Goal: Task Accomplishment & Management: Manage account settings

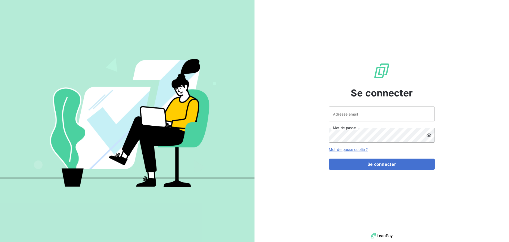
click at [0, 241] on div at bounding box center [0, 242] width 0 height 0
type input "[EMAIL_ADDRESS][DOMAIN_NAME]"
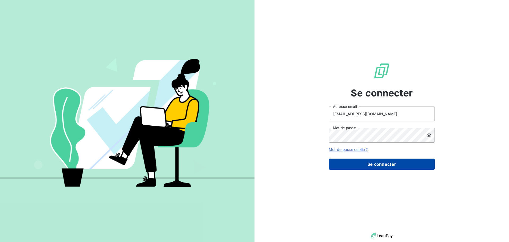
click at [396, 164] on button "Se connecter" at bounding box center [382, 163] width 106 height 11
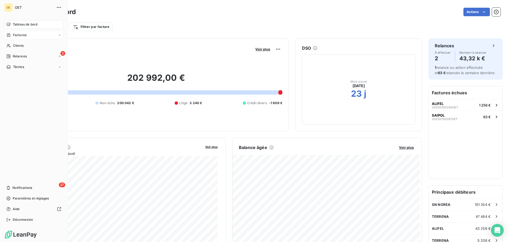
click at [11, 34] on div "Factures" at bounding box center [16, 35] width 20 height 5
